Goal: Transaction & Acquisition: Purchase product/service

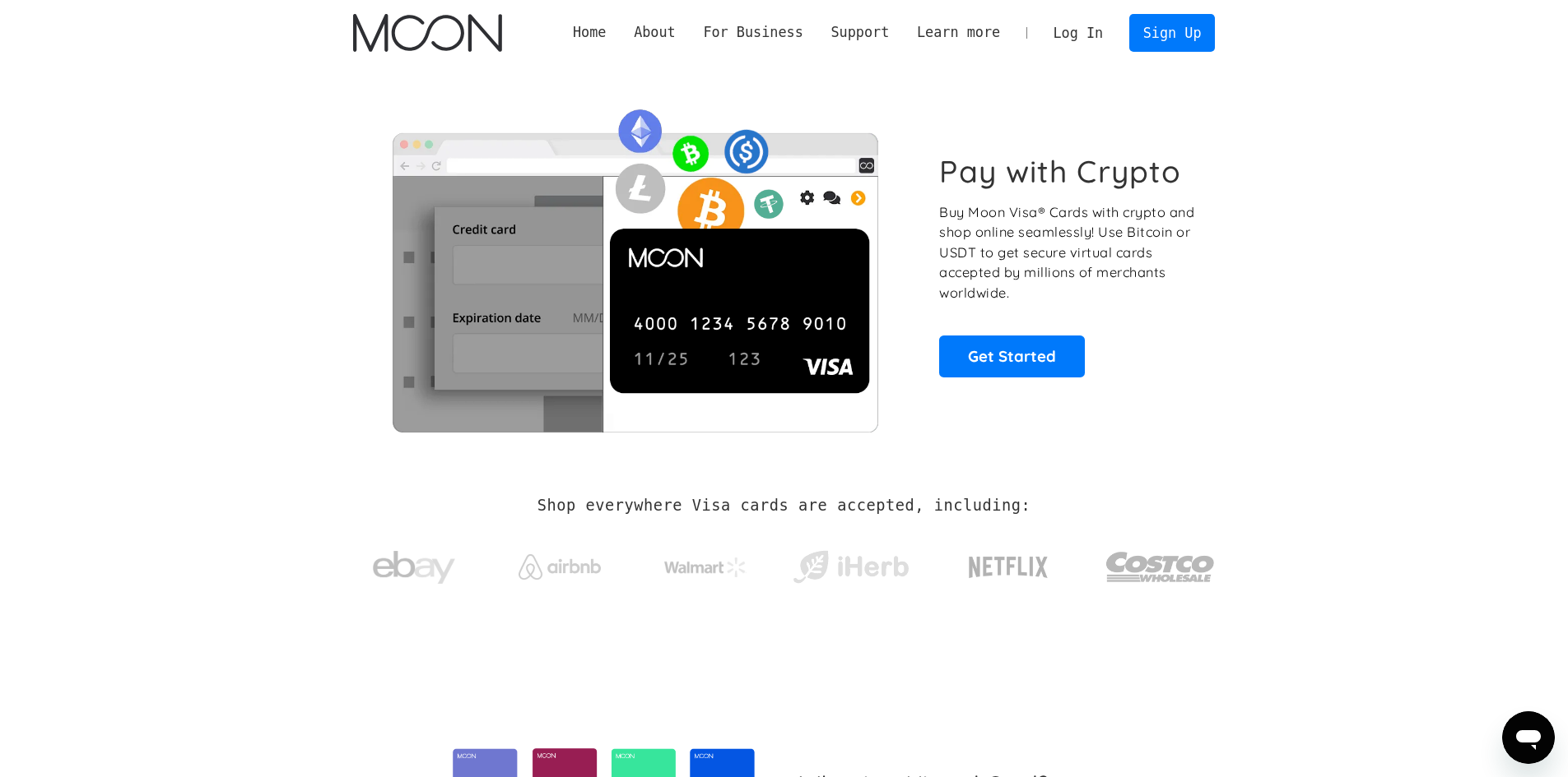
click at [1090, 32] on link "Log In" at bounding box center [1079, 33] width 78 height 36
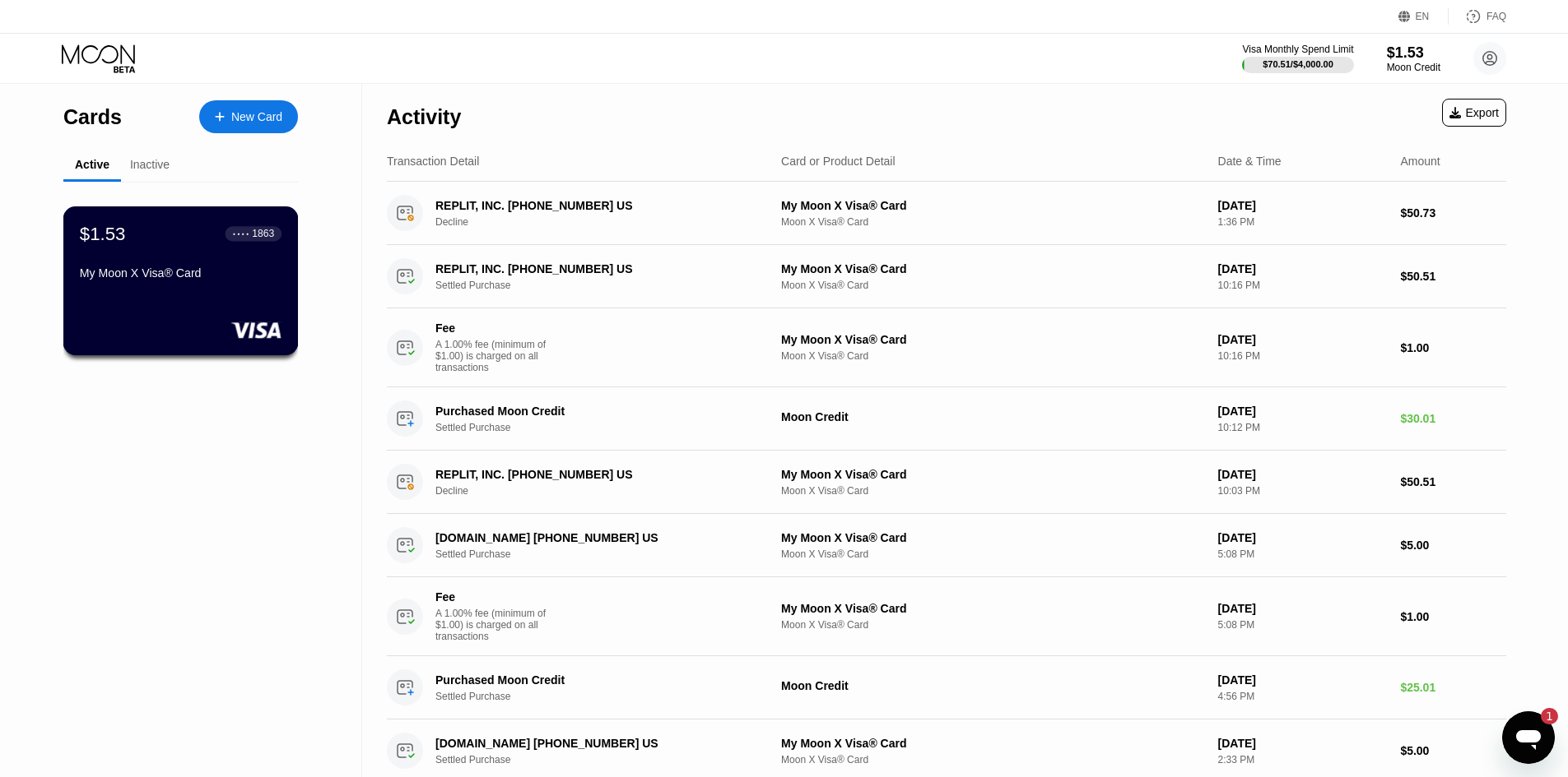
click at [179, 244] on div "$1.53 ● ● ● ● 1863" at bounding box center [181, 233] width 201 height 21
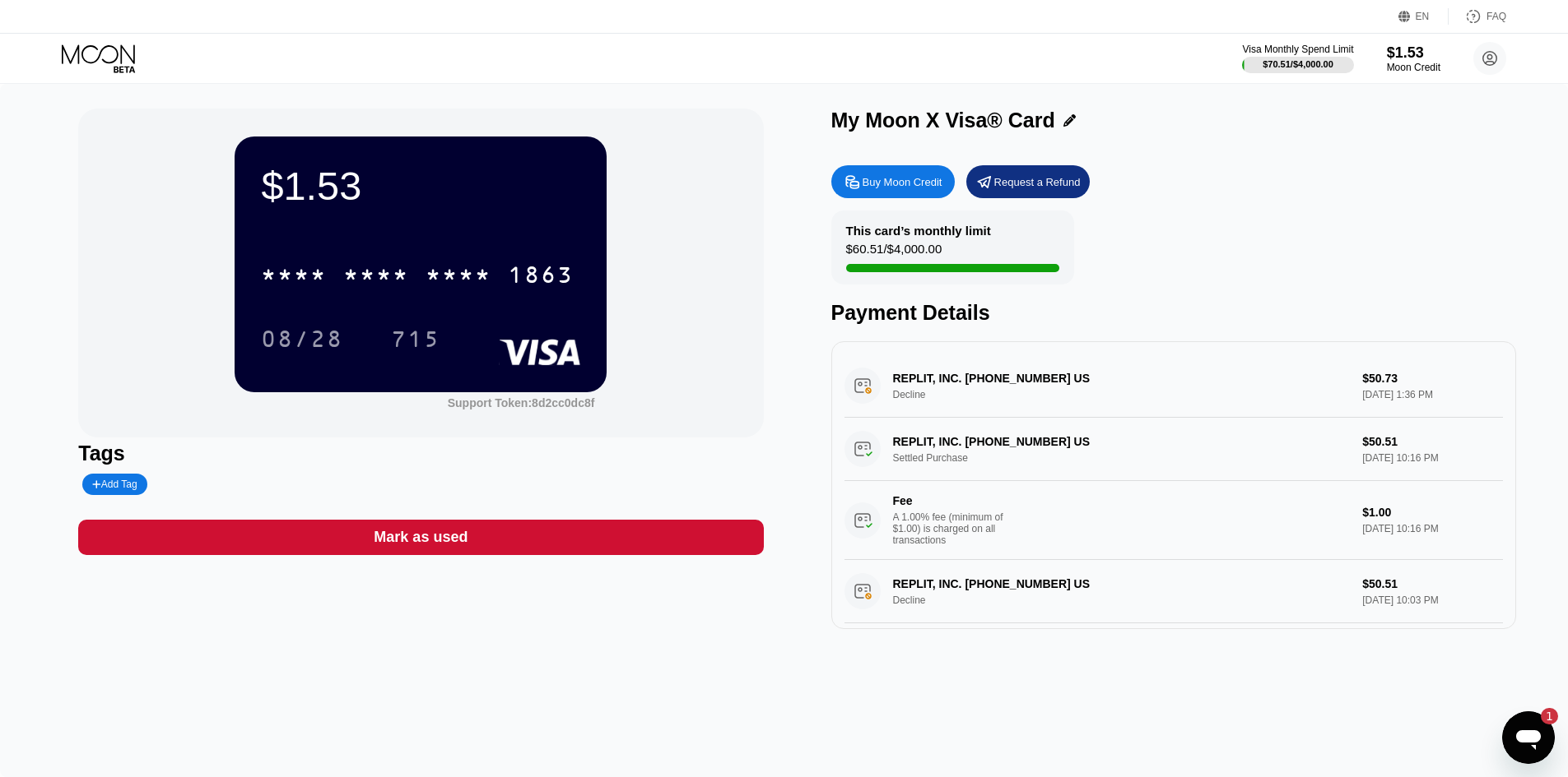
click at [914, 178] on div "Buy Moon Credit" at bounding box center [902, 181] width 80 height 14
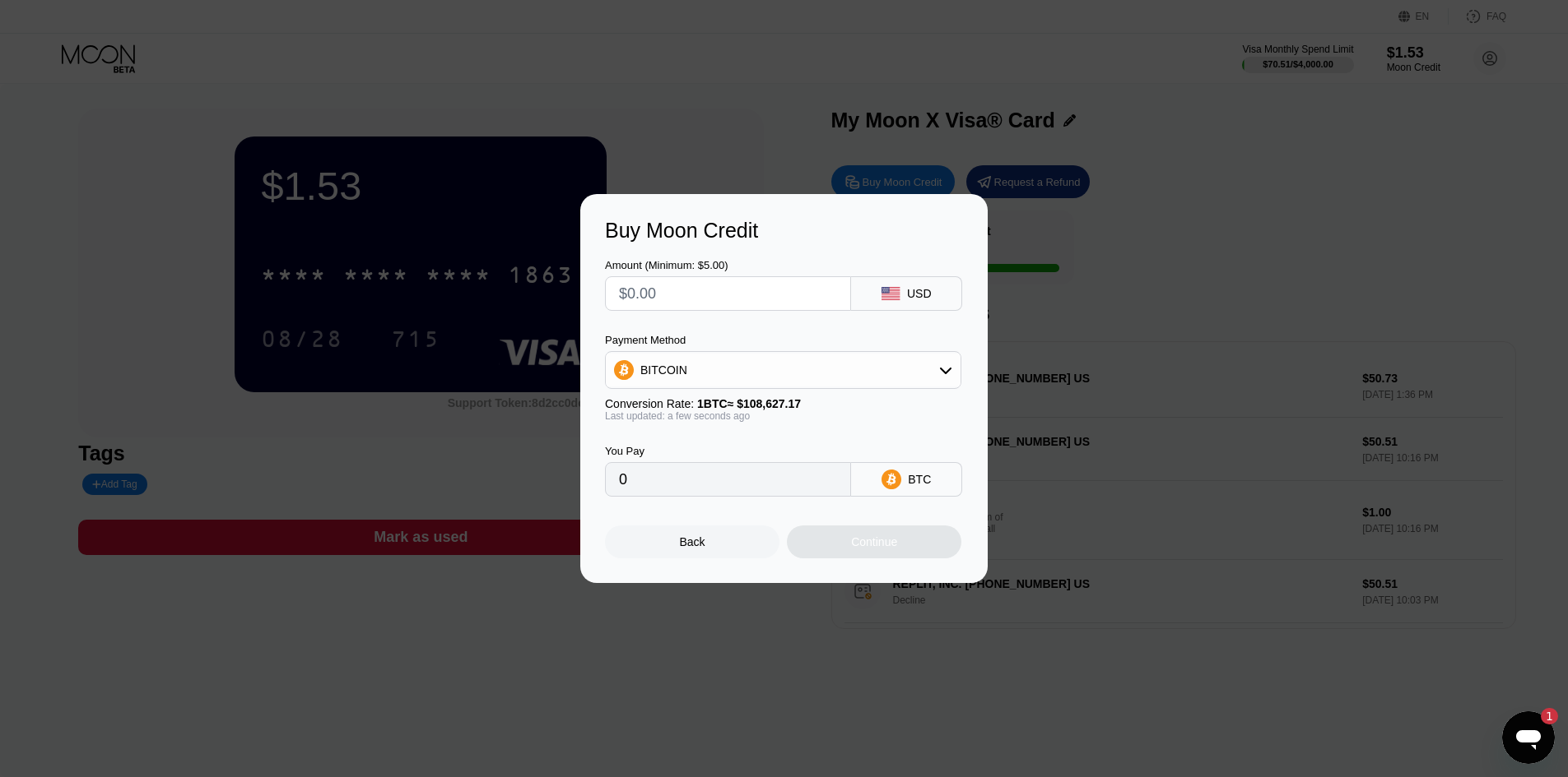
click at [1190, 224] on div "Buy Moon Credit Amount (Minimum: $5.00) USD Payment Method BITCOIN Conversion R…" at bounding box center [784, 388] width 1568 height 389
click at [683, 299] on input "text" at bounding box center [728, 294] width 218 height 33
type input "$50"
type input "0.00046030"
type input "$51"
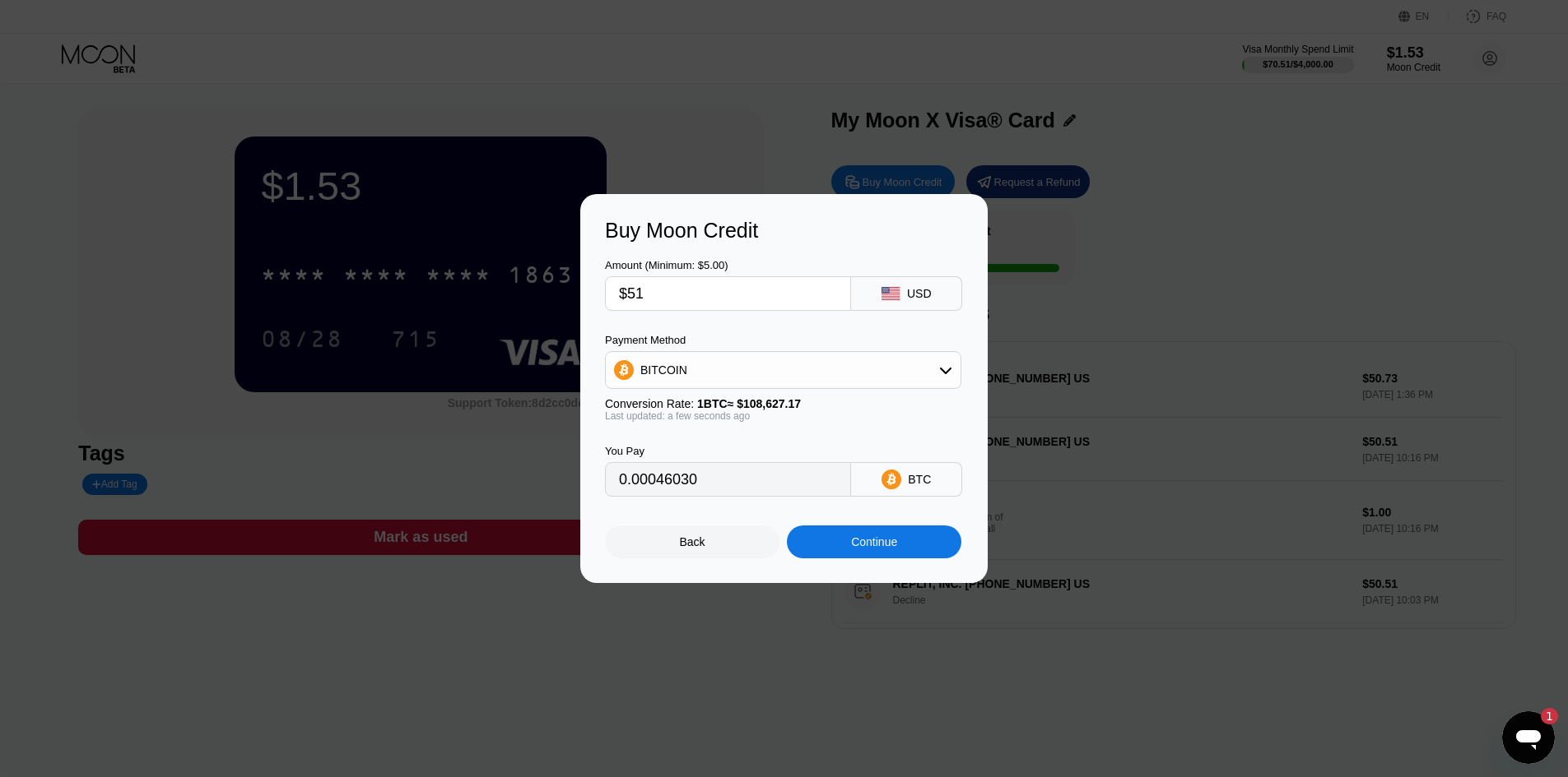
type input "0.00046950"
type input "$51"
click at [700, 365] on div "BITCOIN" at bounding box center [783, 370] width 355 height 33
click at [695, 460] on div "USDT on TRON" at bounding box center [783, 452] width 347 height 33
type input "51.52"
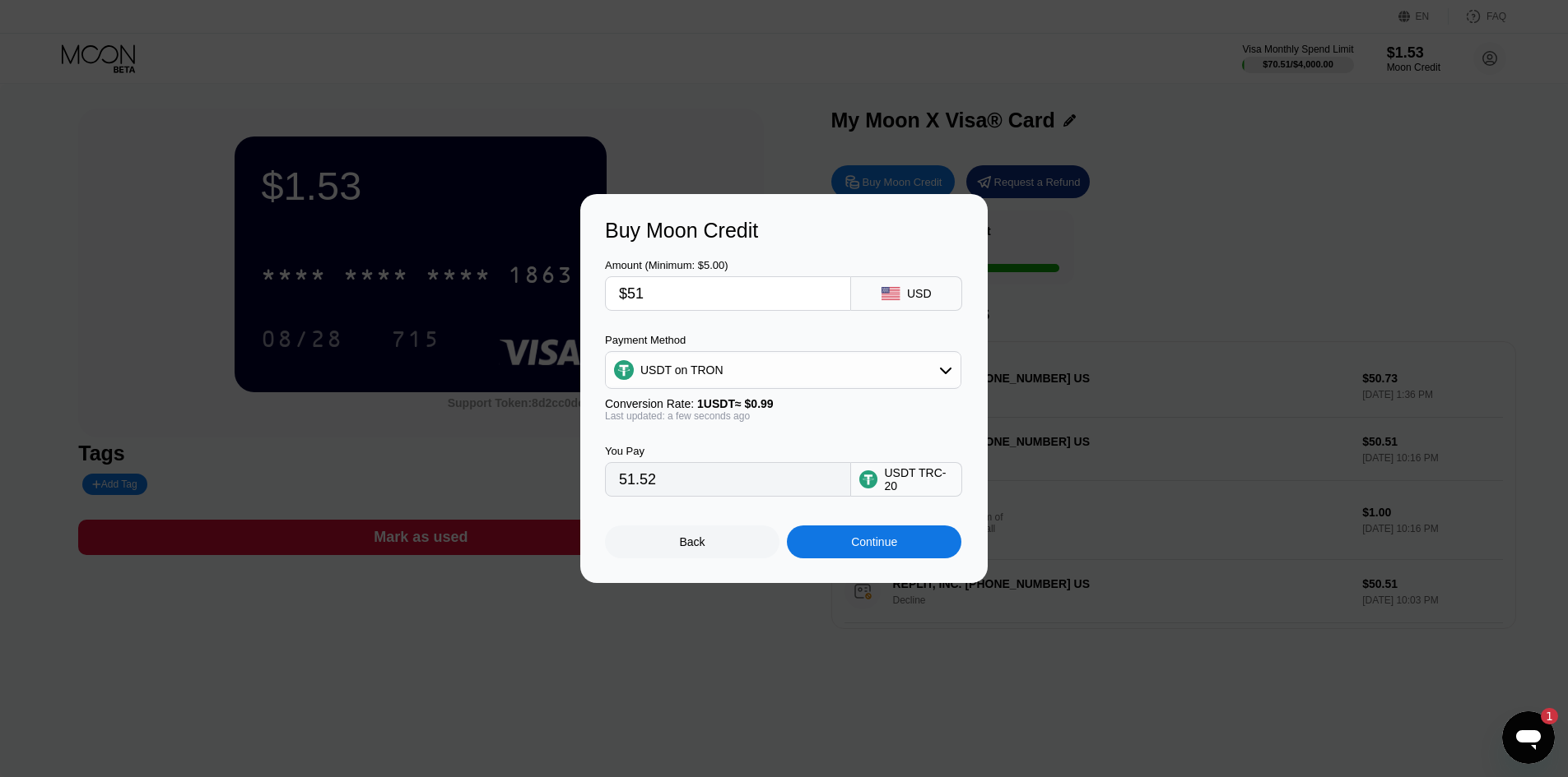
click at [698, 299] on input "$51" at bounding box center [728, 294] width 218 height 33
type input "$52"
type input "52.53"
type input "$52"
click at [811, 558] on div "Continue" at bounding box center [873, 542] width 174 height 33
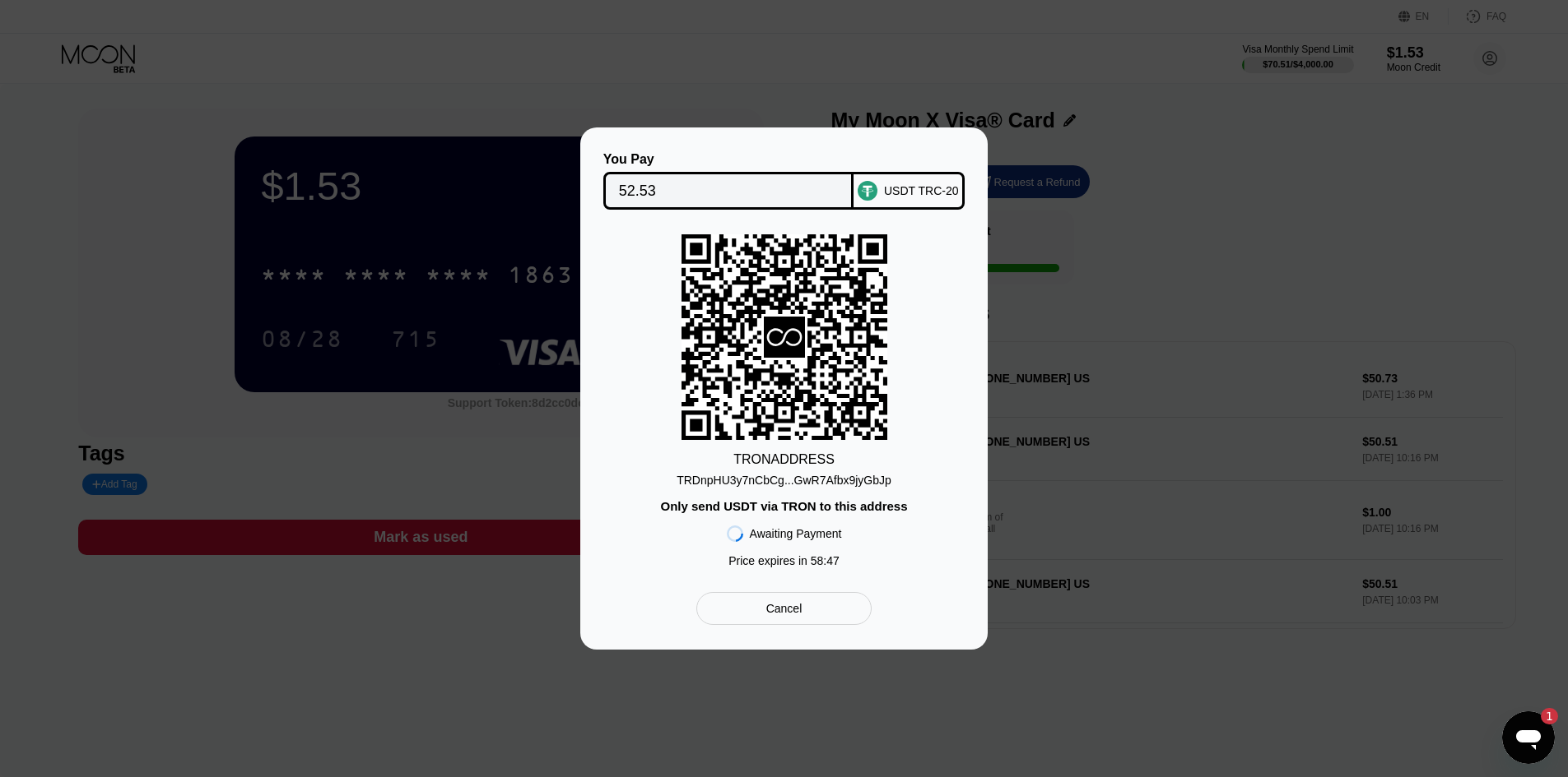
click at [809, 483] on div "TRDnpHU3y7nCbCg...GwR7Afbx9jyGbJp" at bounding box center [784, 480] width 215 height 13
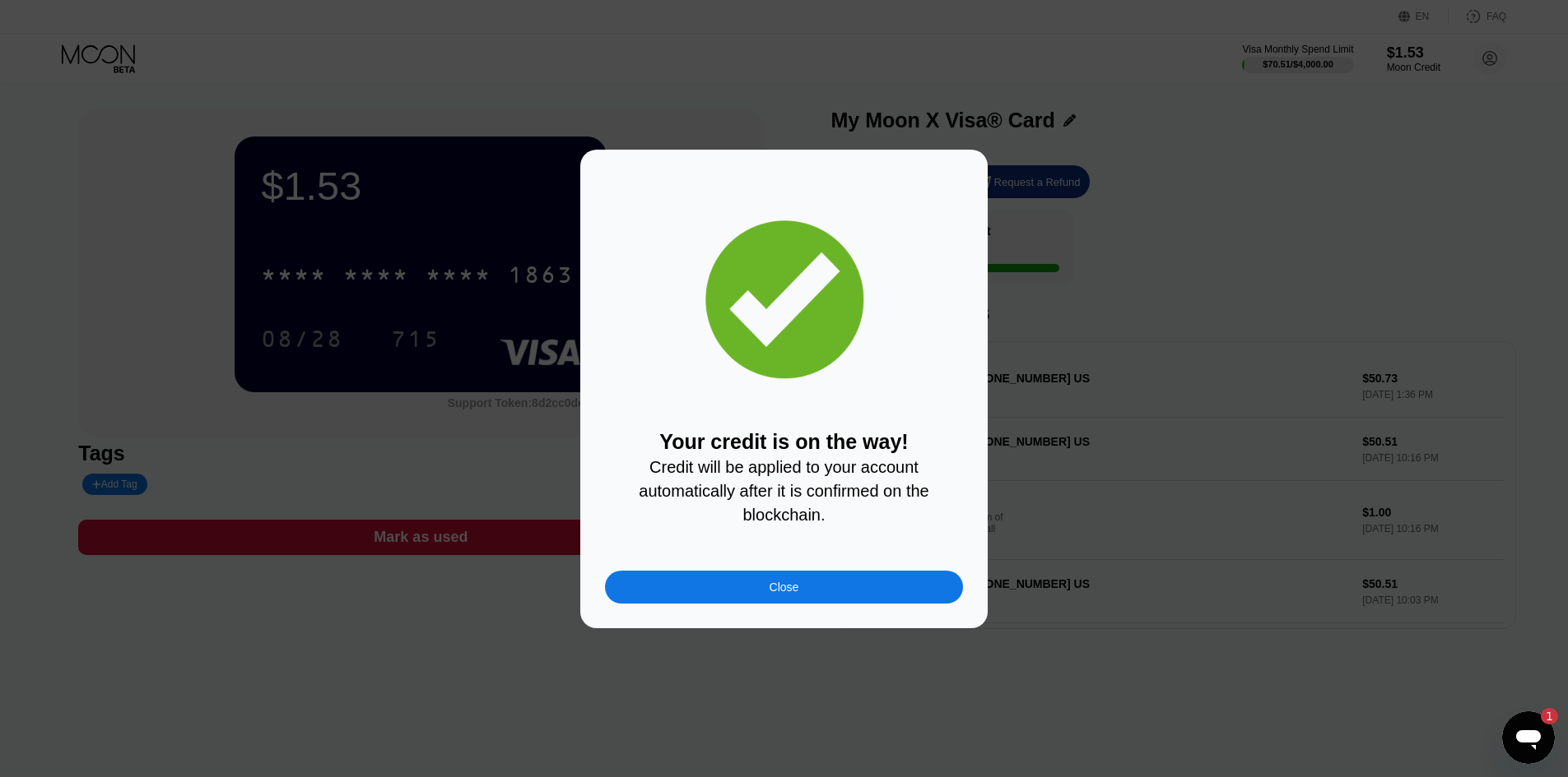
click at [809, 596] on div "Close" at bounding box center [784, 587] width 358 height 33
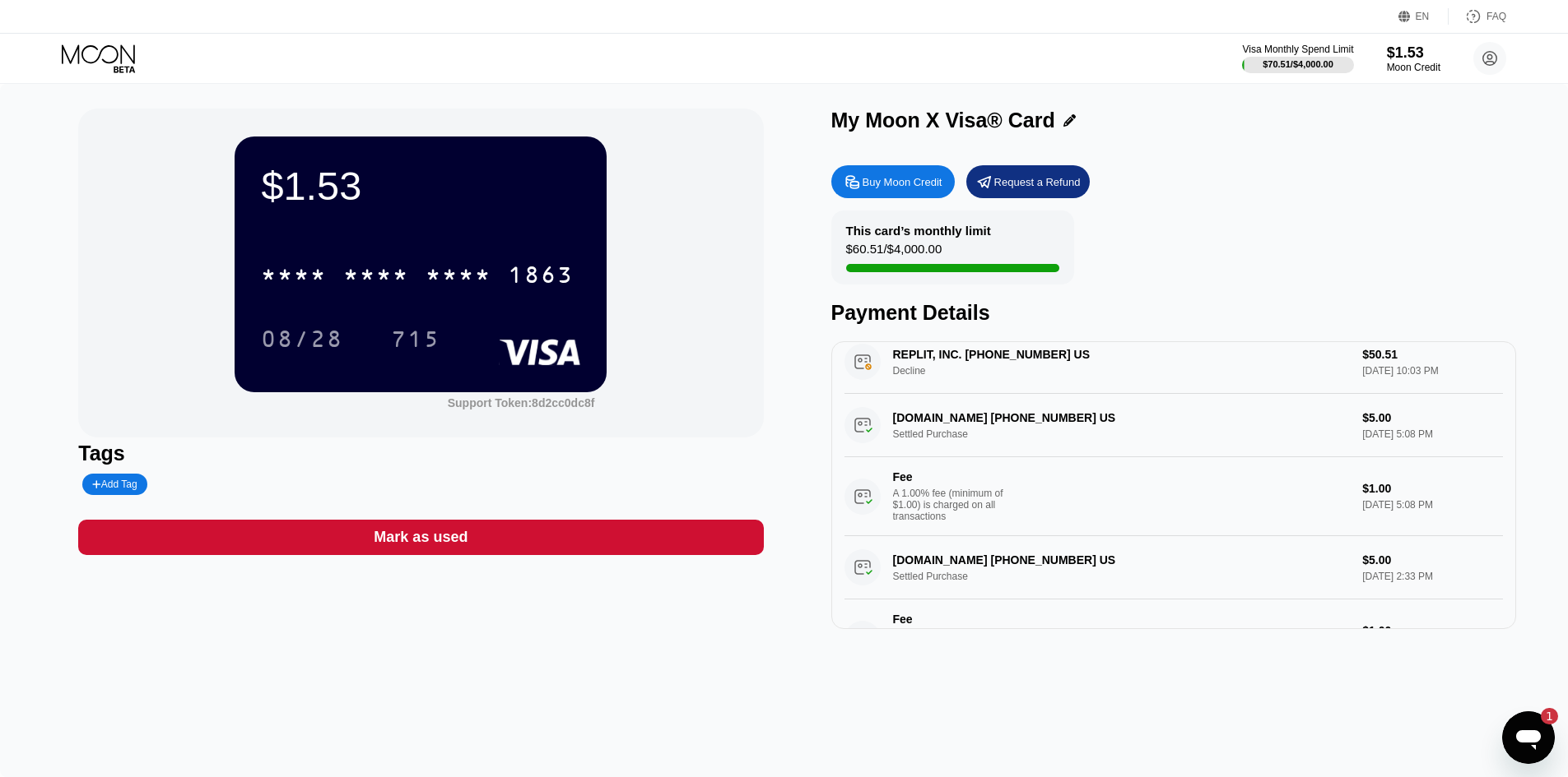
scroll to position [327, 0]
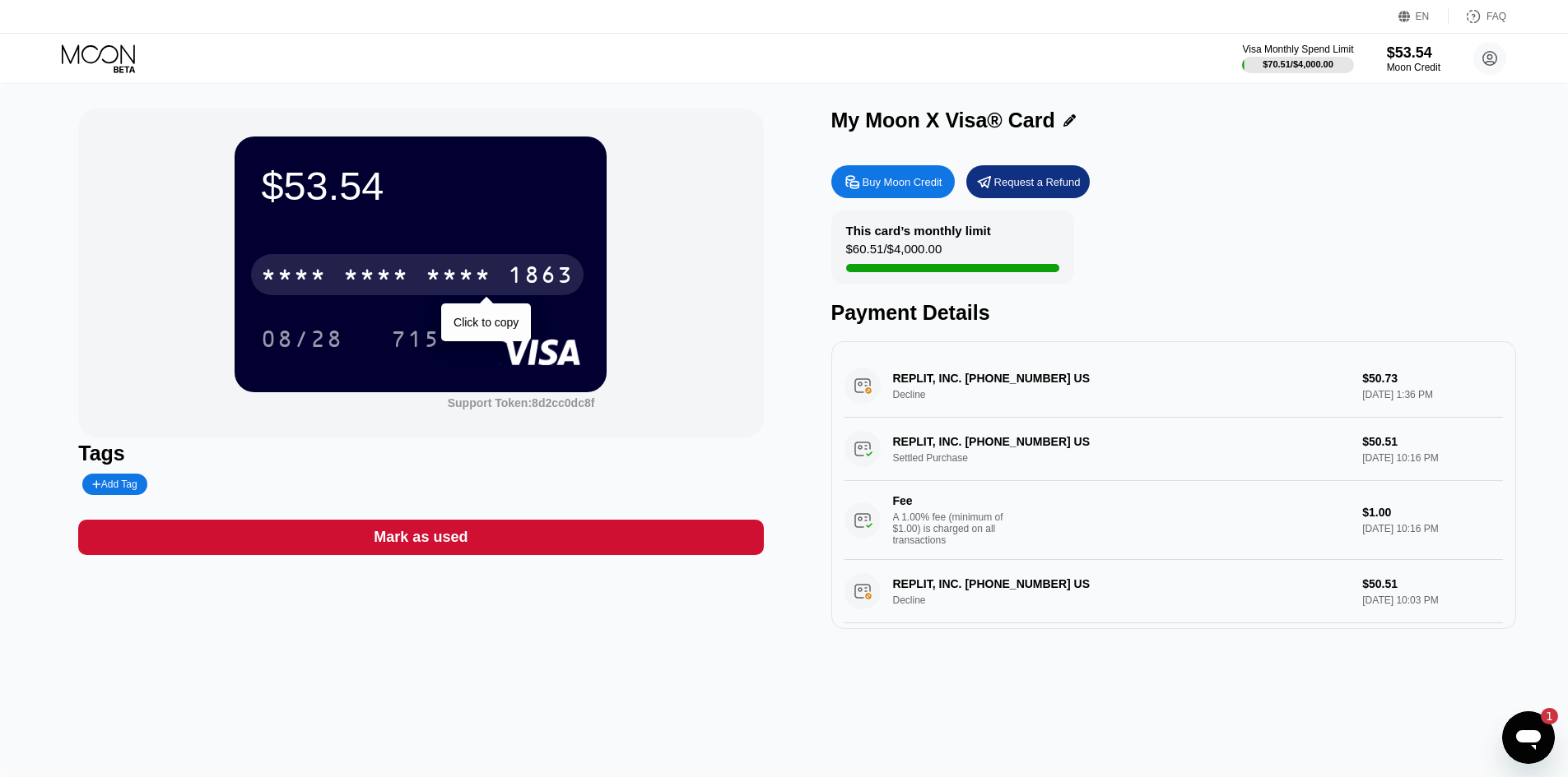
click at [539, 267] on div "1863" at bounding box center [541, 277] width 66 height 26
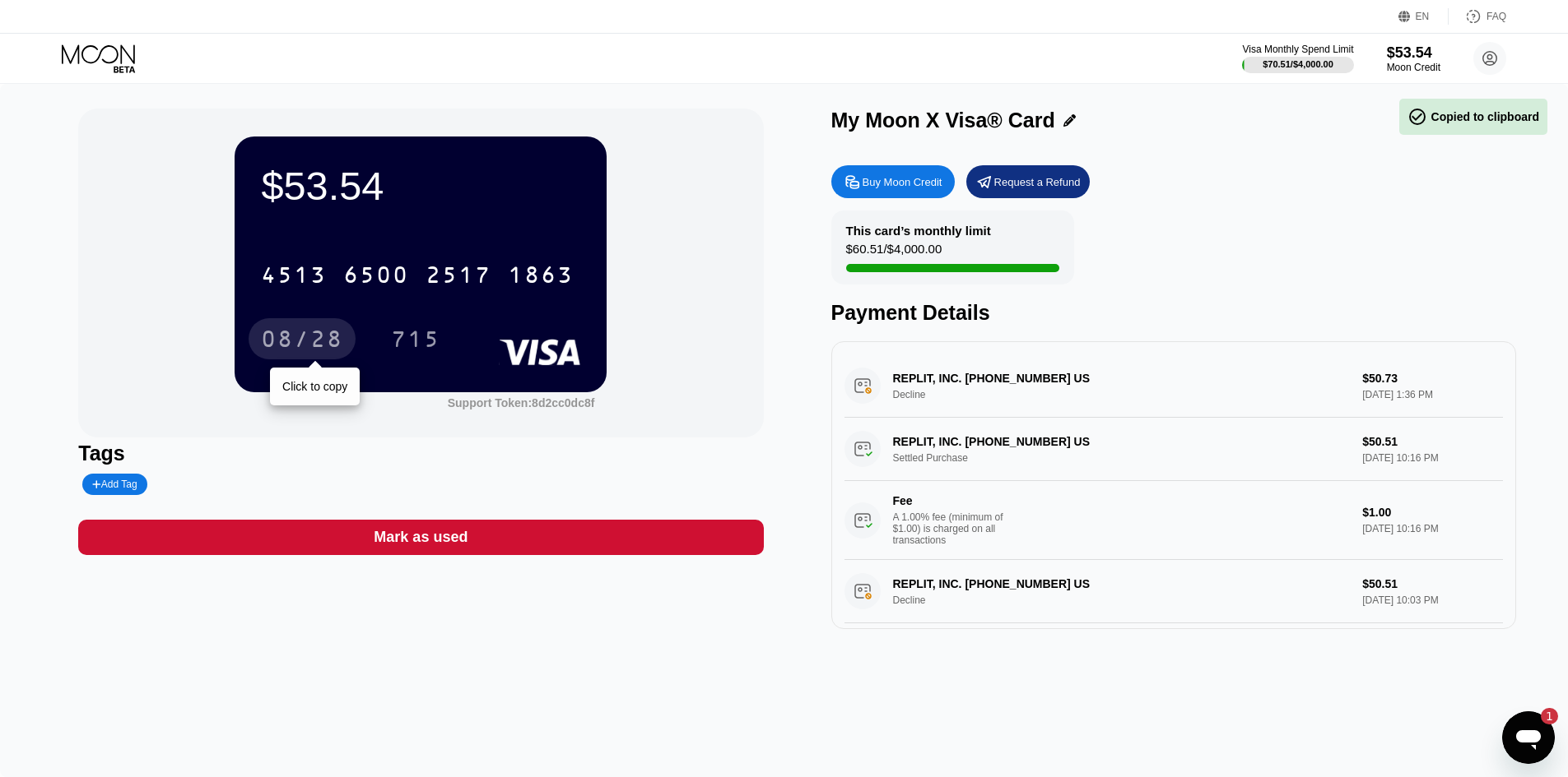
click at [272, 328] on div "08/28" at bounding box center [302, 339] width 107 height 41
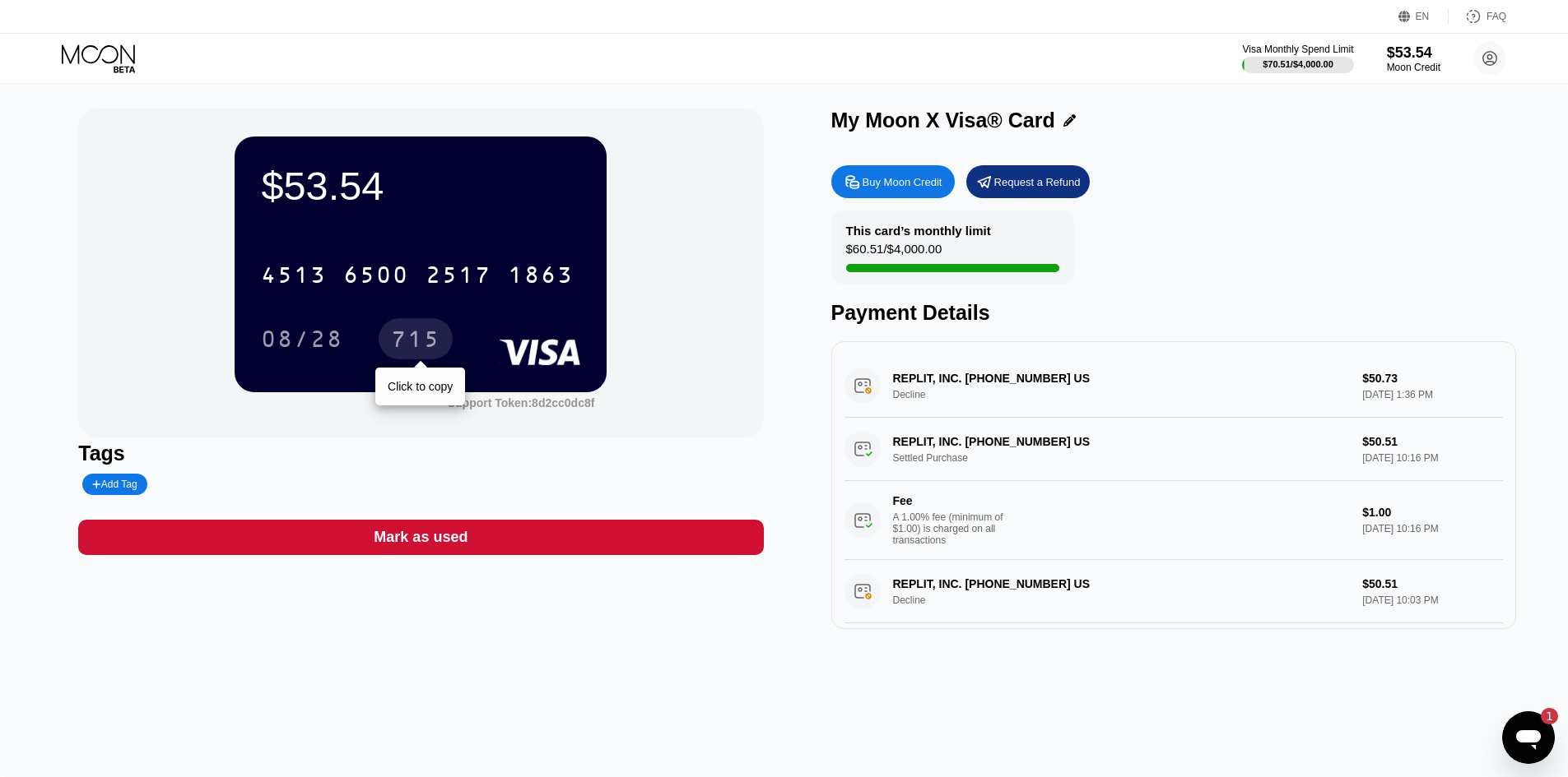
click at [413, 334] on div "715" at bounding box center [416, 341] width 50 height 26
